Goal: Task Accomplishment & Management: Manage account settings

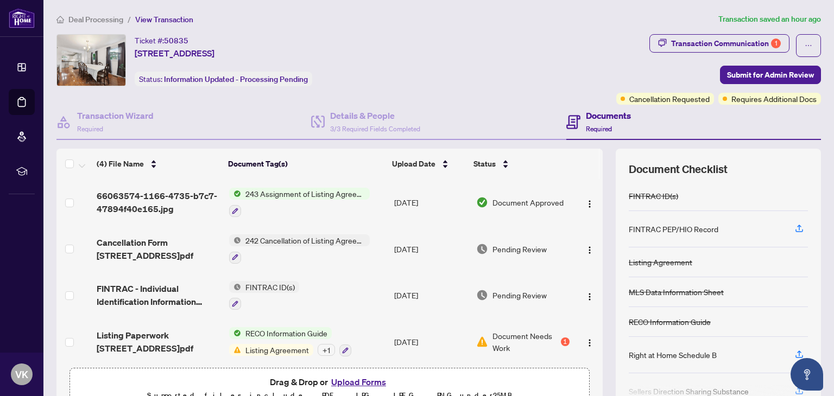
scroll to position [3, 0]
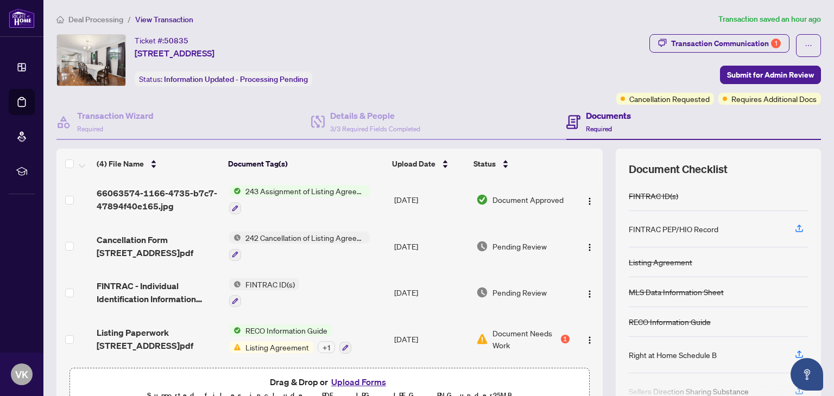
click at [267, 341] on span "Listing Agreement" at bounding box center [277, 347] width 72 height 12
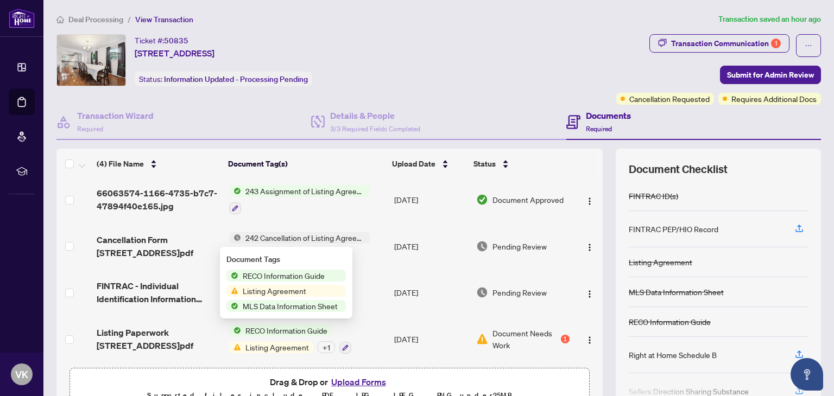
click at [267, 341] on span "Listing Agreement" at bounding box center [277, 347] width 72 height 12
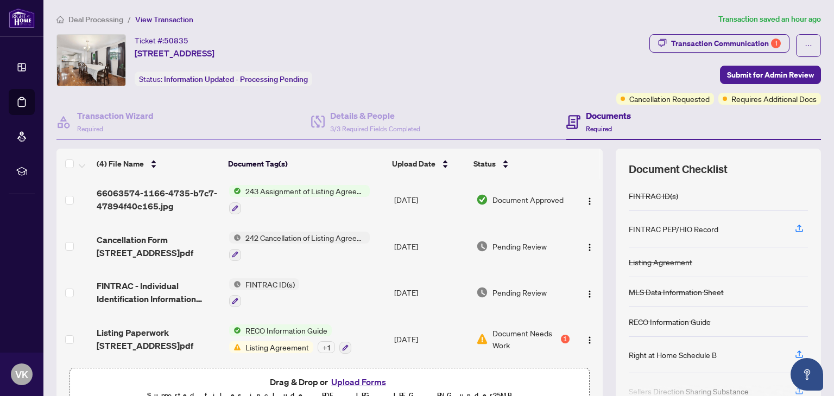
click at [269, 327] on span "RECO Information Guide" at bounding box center [286, 331] width 91 height 12
drag, startPoint x: 489, startPoint y: 337, endPoint x: 498, endPoint y: 336, distance: 9.3
click at [498, 336] on span "Document Needs Work" at bounding box center [525, 339] width 66 height 24
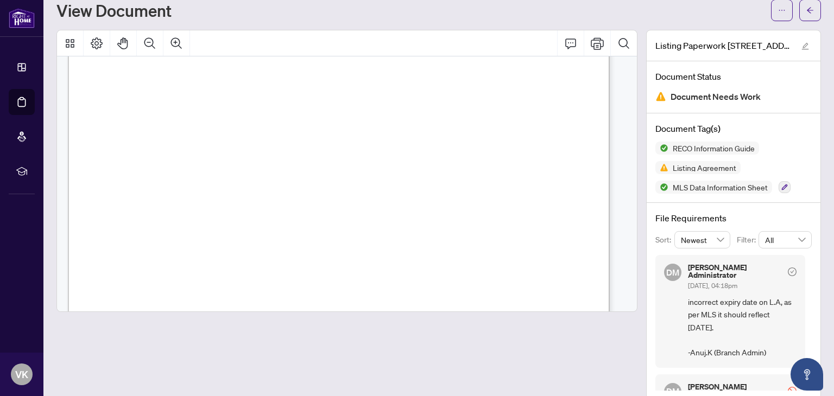
scroll to position [50, 0]
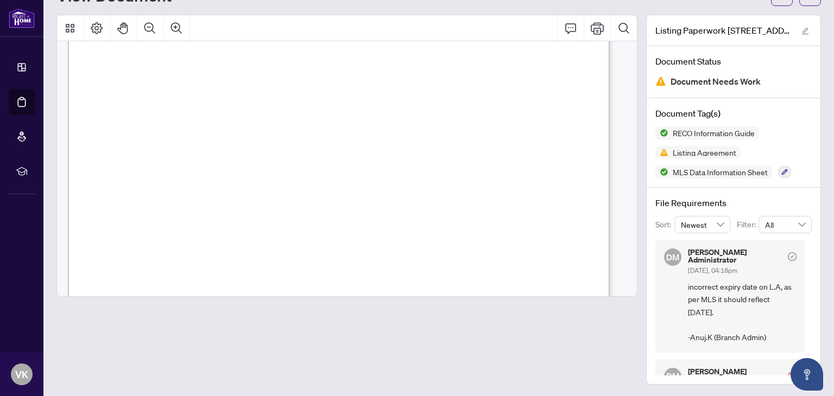
click at [751, 368] on h5 "Don Mills Administrator" at bounding box center [736, 375] width 96 height 15
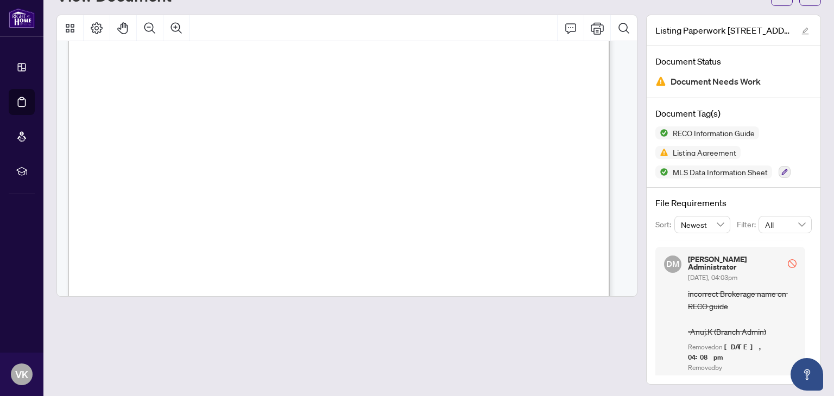
click at [655, 80] on img at bounding box center [660, 81] width 11 height 11
click at [655, 83] on img at bounding box center [660, 81] width 11 height 11
click at [655, 151] on img at bounding box center [661, 152] width 13 height 13
click at [690, 149] on span "Listing Agreement" at bounding box center [704, 153] width 72 height 8
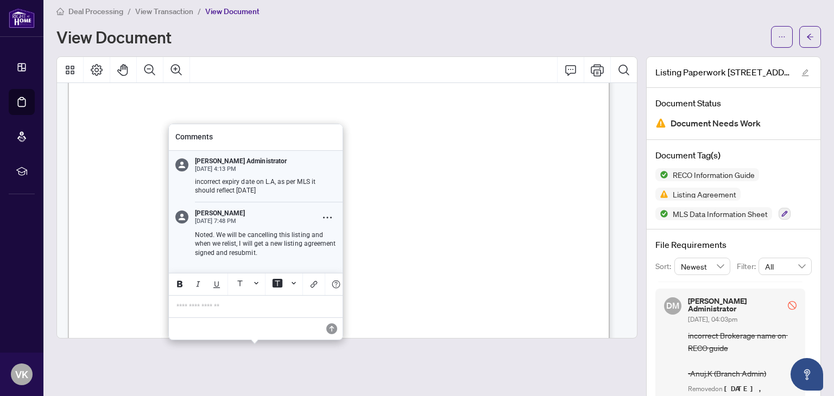
scroll to position [0, 0]
